Goal: Task Accomplishment & Management: Use online tool/utility

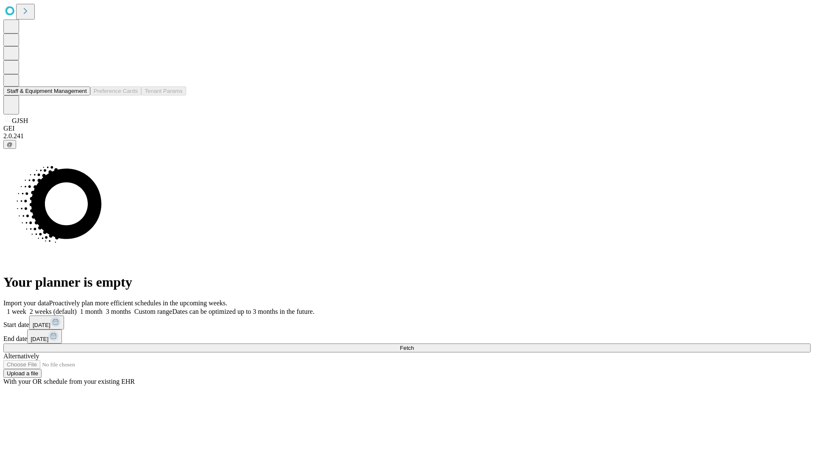
click at [81, 95] on button "Staff & Equipment Management" at bounding box center [46, 90] width 87 height 9
